Goal: Task Accomplishment & Management: Manage account settings

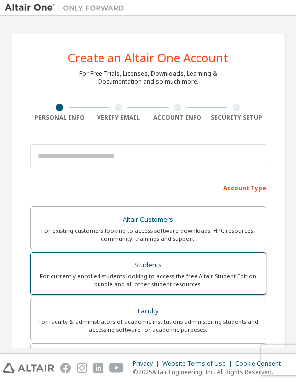
click at [175, 275] on div "For currently enrolled students looking to access the free Altair Student Editi…" at bounding box center [148, 280] width 223 height 16
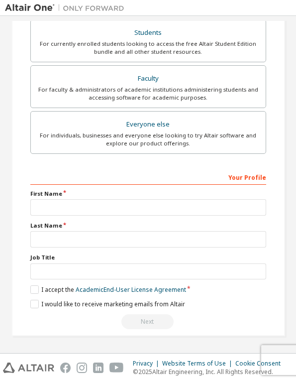
scroll to position [262, 0]
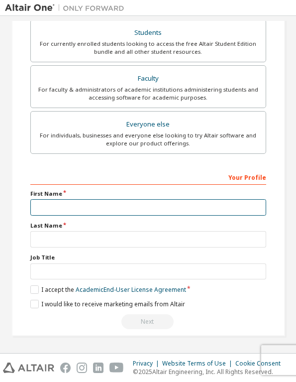
click at [67, 209] on input "text" at bounding box center [148, 207] width 236 height 16
type input "***"
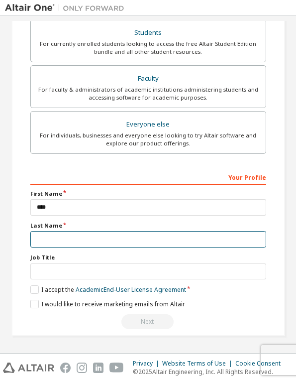
click at [51, 240] on input "text" at bounding box center [148, 239] width 236 height 16
type input "*******"
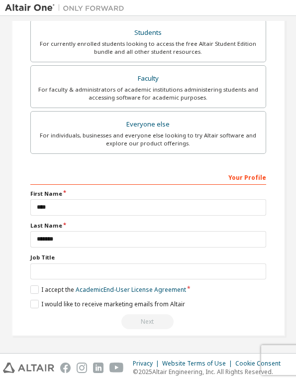
click at [37, 280] on div "Your Profile First Name *** Last Name ******* Job Title Please provide State/Pr…" at bounding box center [148, 249] width 236 height 161
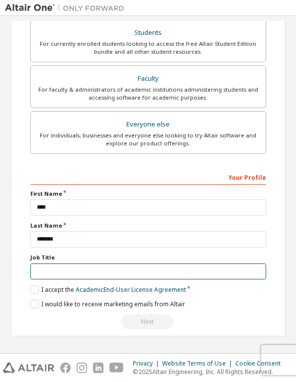
click at [47, 263] on input "text" at bounding box center [148, 271] width 236 height 16
type input "*******"
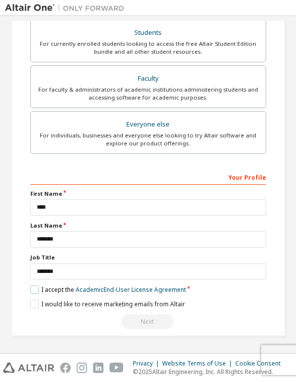
click at [30, 285] on label "I accept the Academic End-User License Agreement" at bounding box center [108, 289] width 156 height 8
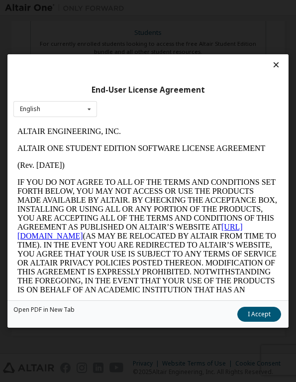
scroll to position [0, 0]
click at [31, 294] on p "IF YOU DO NOT AGREE TO ALL OF THE TERMS AND CONDITIONS SET FORTH BELOW, YOU MAY…" at bounding box center [147, 249] width 261 height 143
click at [260, 312] on button "I Accept" at bounding box center [259, 314] width 44 height 15
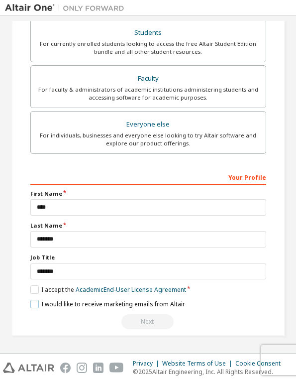
click at [39, 300] on label "I would like to receive marketing emails from Altair" at bounding box center [107, 304] width 155 height 8
click at [33, 300] on label "I would like to receive marketing emails from Altair" at bounding box center [107, 304] width 155 height 8
click at [129, 314] on div "Next" at bounding box center [148, 321] width 236 height 15
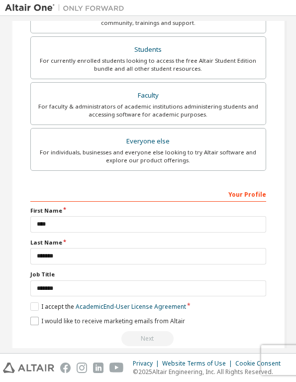
scroll to position [242, 0]
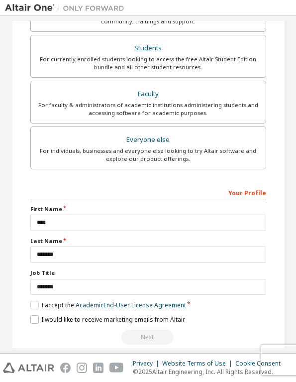
click at [35, 317] on label "I would like to receive marketing emails from Altair" at bounding box center [107, 319] width 155 height 8
click at [154, 338] on div "Next" at bounding box center [148, 336] width 236 height 15
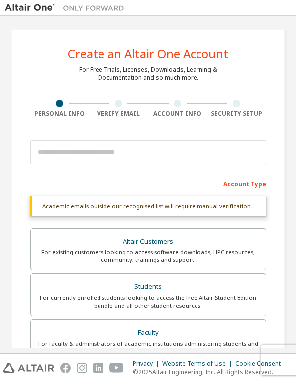
scroll to position [2, 0]
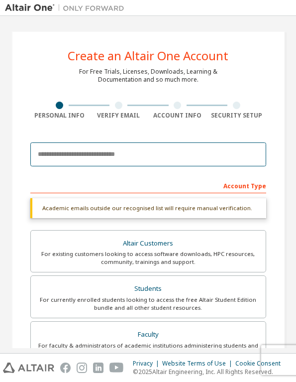
click at [97, 162] on input "email" at bounding box center [148, 154] width 236 height 24
type input "**********"
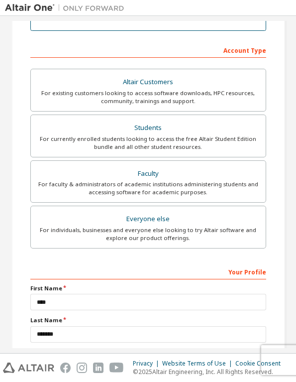
scroll to position [0, 0]
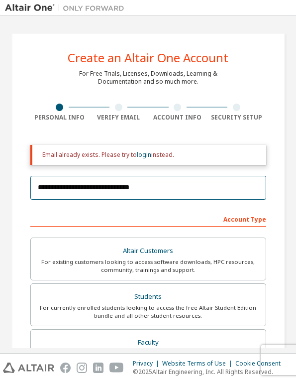
click at [151, 190] on input "**********" at bounding box center [148, 188] width 236 height 24
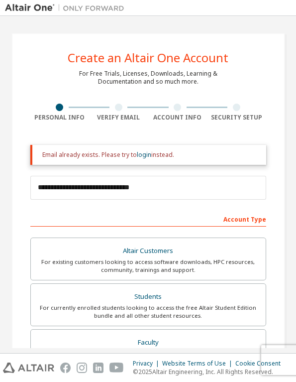
click at [195, 203] on div "**********" at bounding box center [148, 188] width 236 height 34
click at [138, 153] on link "login" at bounding box center [144, 154] width 14 height 8
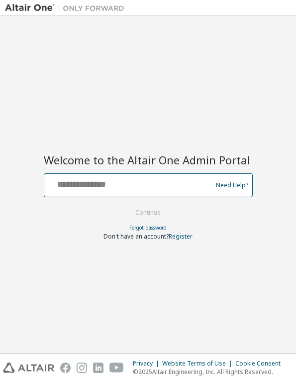
click at [110, 187] on input "text" at bounding box center [129, 183] width 163 height 14
type input "**********"
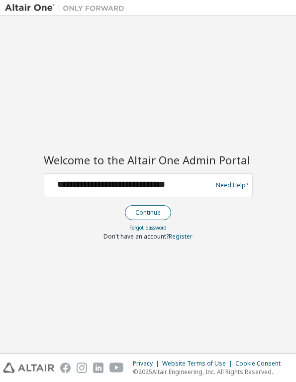
click at [144, 211] on button "Continue" at bounding box center [148, 212] width 46 height 15
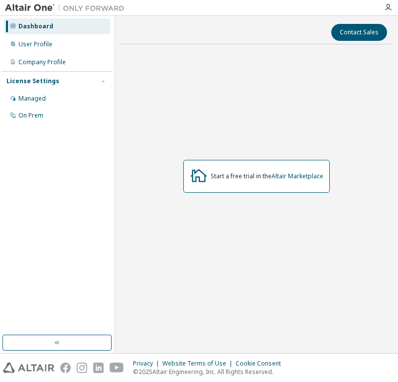
click at [53, 24] on div "Dashboard" at bounding box center [57, 26] width 106 height 16
click at [24, 6] on img at bounding box center [67, 8] width 124 height 10
click at [35, 5] on img at bounding box center [67, 8] width 124 height 10
click at [296, 10] on icon "button" at bounding box center [388, 7] width 8 height 8
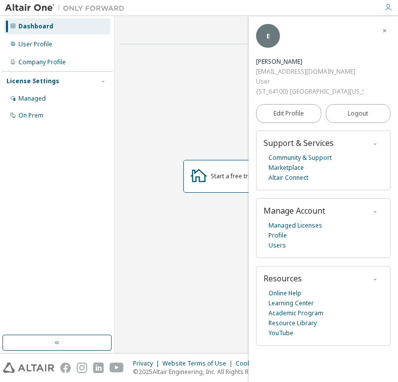
click at [296, 10] on icon "button" at bounding box center [388, 7] width 8 height 8
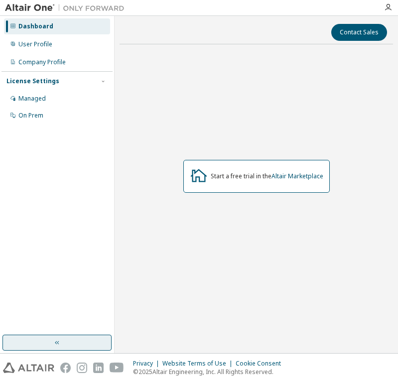
click at [79, 341] on button "button" at bounding box center [56, 342] width 109 height 16
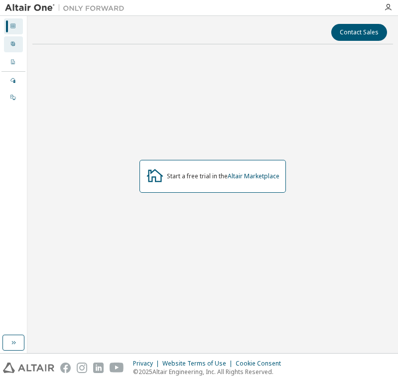
click at [13, 41] on icon at bounding box center [13, 44] width 6 height 6
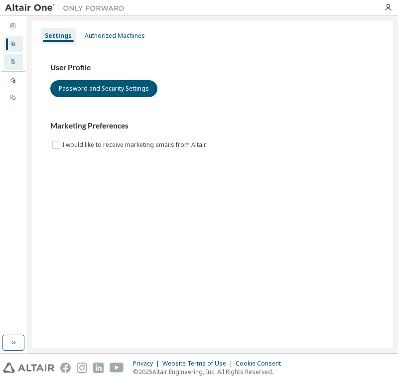
click at [14, 59] on icon at bounding box center [13, 62] width 6 height 6
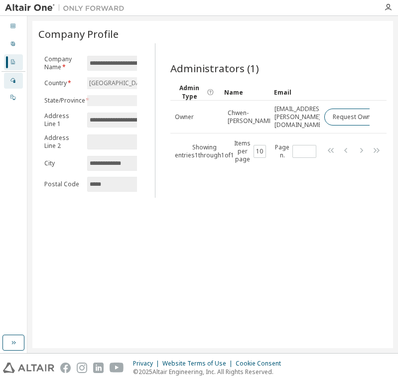
click at [17, 83] on div "Managed" at bounding box center [13, 81] width 19 height 16
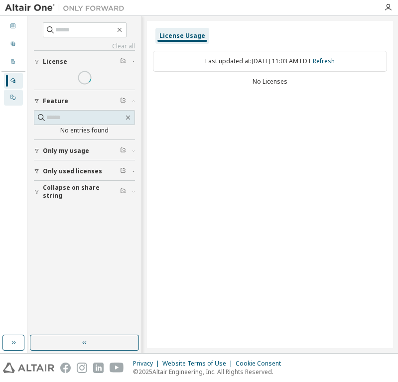
click at [17, 101] on div "On Prem" at bounding box center [13, 98] width 19 height 16
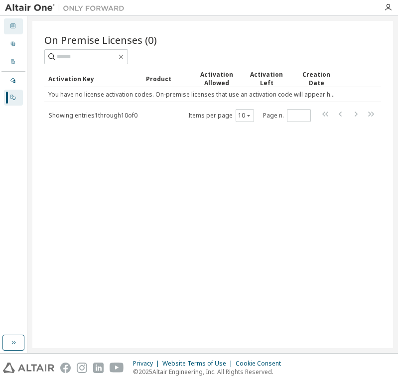
click at [12, 24] on icon at bounding box center [13, 26] width 6 height 6
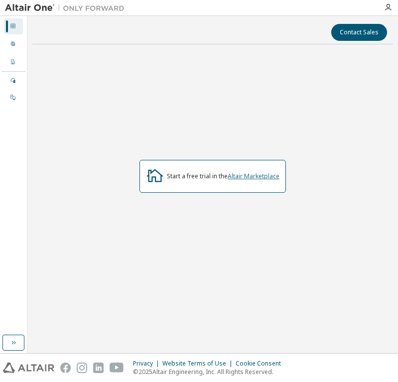
click at [260, 175] on link "Altair Marketplace" at bounding box center [253, 176] width 52 height 8
